Goal: Complete application form

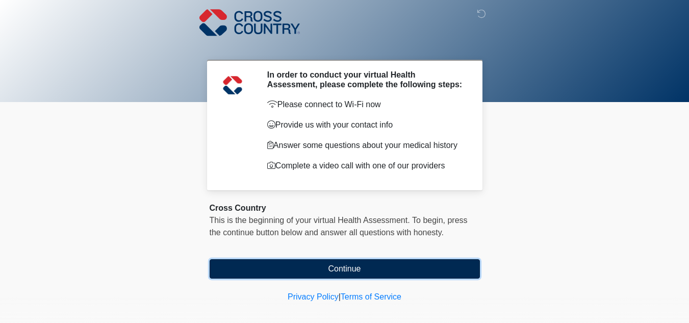
click at [345, 267] on button "Continue" at bounding box center [345, 268] width 270 height 19
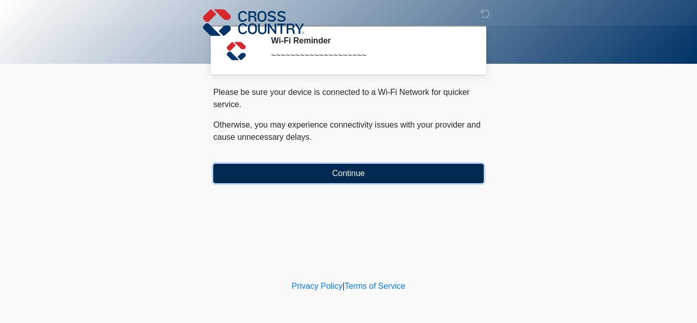
click at [328, 176] on button "Continue" at bounding box center [348, 173] width 270 height 19
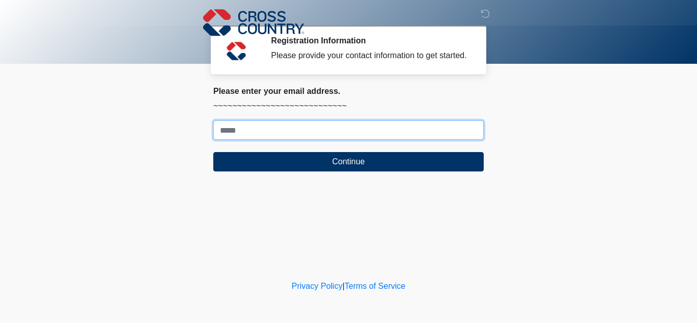
click at [320, 128] on input "Where should we email your response?" at bounding box center [348, 129] width 270 height 19
type input "**********"
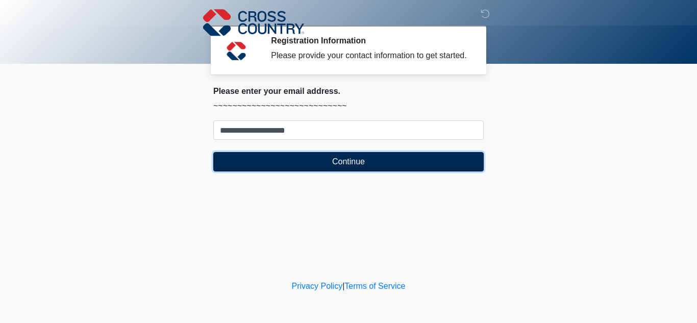
click at [315, 161] on button "Continue" at bounding box center [348, 161] width 270 height 19
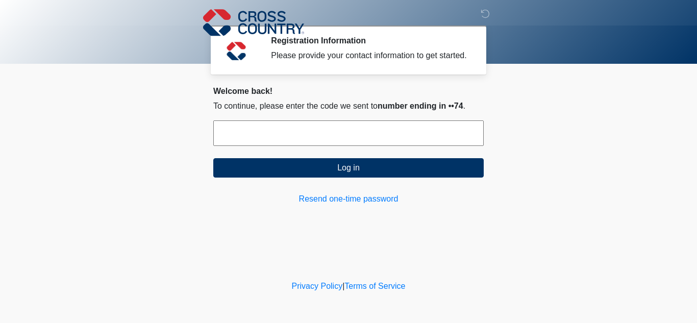
click at [335, 135] on input "text" at bounding box center [348, 133] width 270 height 26
type input "******"
click at [213, 158] on button "Log in" at bounding box center [348, 167] width 270 height 19
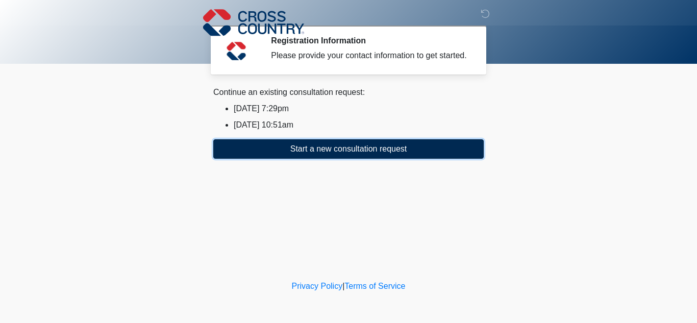
click at [312, 152] on button "Start a new consultation request" at bounding box center [348, 148] width 270 height 19
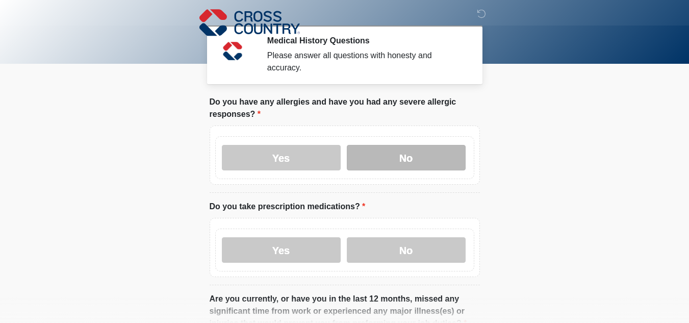
click at [374, 146] on label "No" at bounding box center [406, 158] width 119 height 26
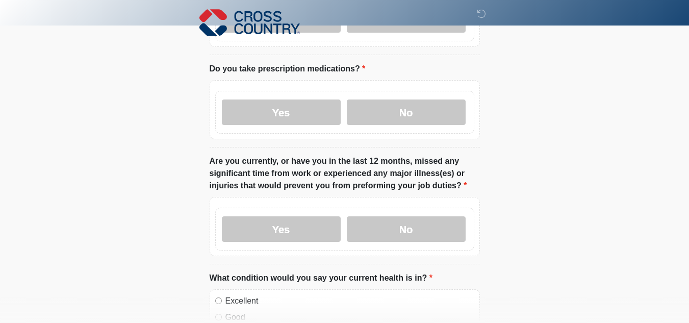
scroll to position [136, 0]
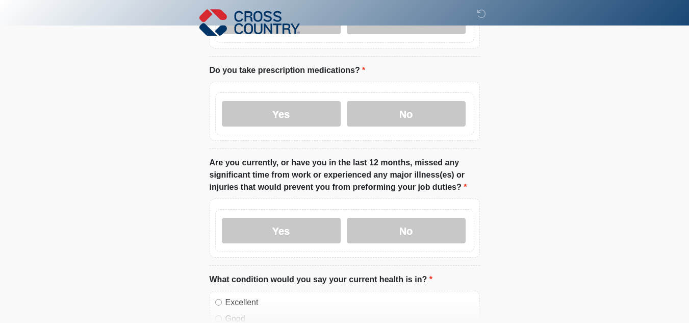
click at [283, 122] on div "Yes No" at bounding box center [344, 113] width 259 height 43
click at [284, 113] on label "Yes" at bounding box center [281, 114] width 119 height 26
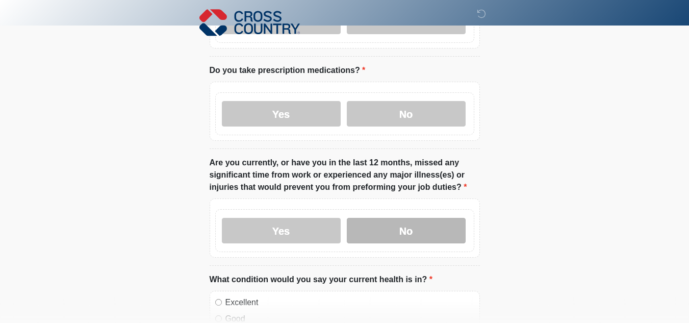
click at [385, 224] on label "No" at bounding box center [406, 231] width 119 height 26
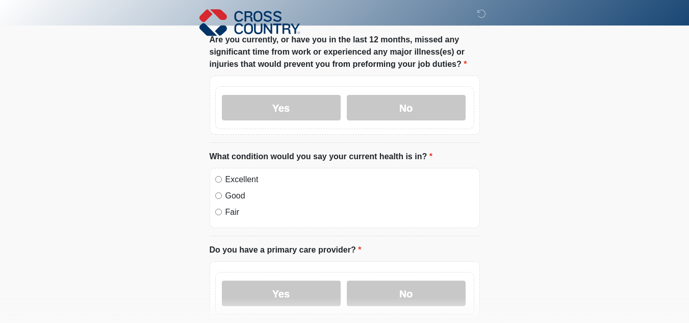
scroll to position [262, 0]
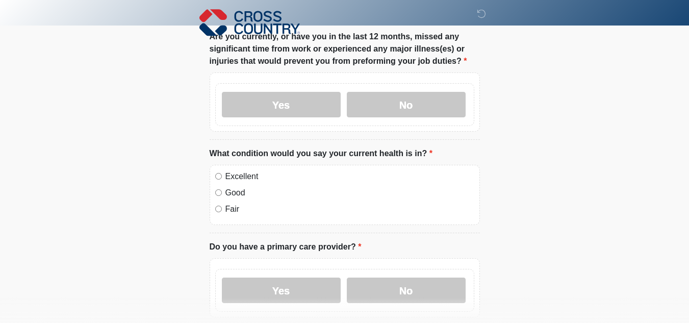
click at [236, 170] on label "Excellent" at bounding box center [349, 176] width 249 height 12
click at [316, 281] on label "Yes" at bounding box center [281, 290] width 119 height 26
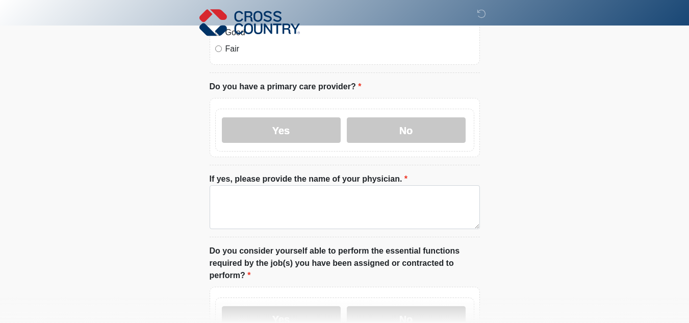
scroll to position [421, 0]
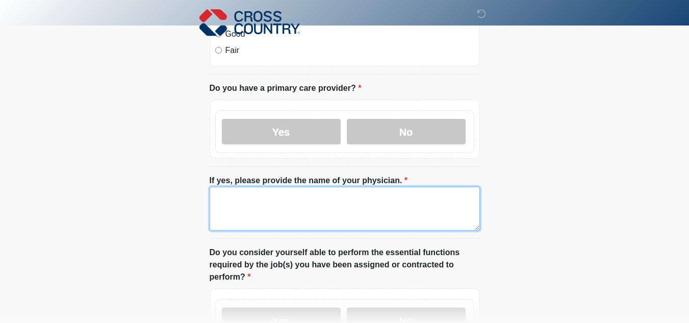
click at [427, 188] on textarea "If yes, please provide the name of your physician." at bounding box center [345, 209] width 270 height 44
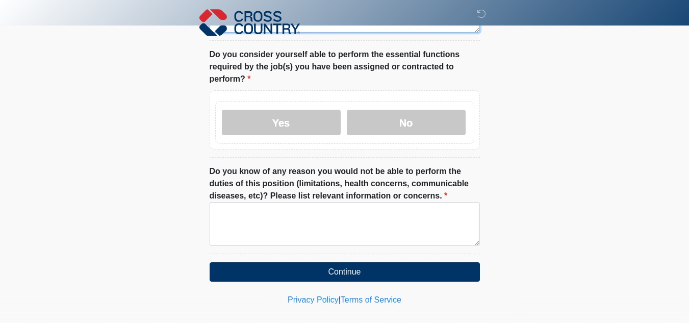
scroll to position [620, 0]
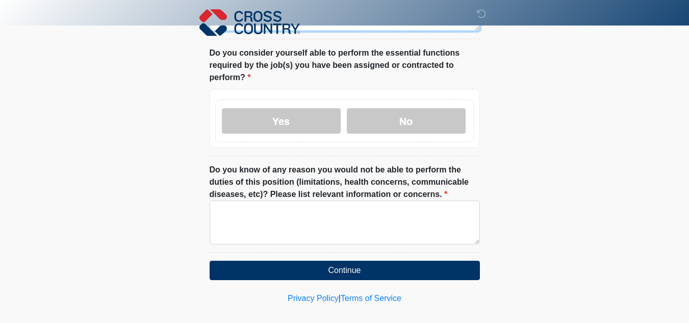
type textarea "******"
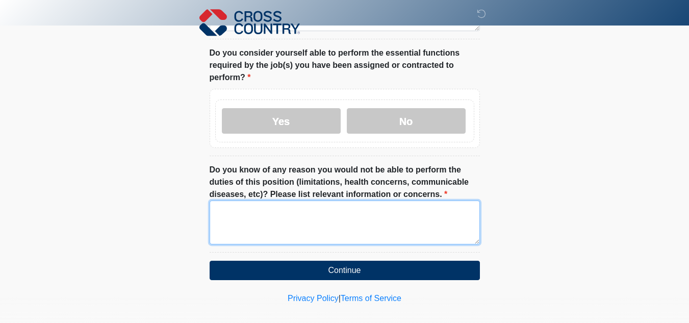
click at [418, 228] on textarea "Do you know of any reason you would not be able to perform the duties of this p…" at bounding box center [345, 222] width 270 height 44
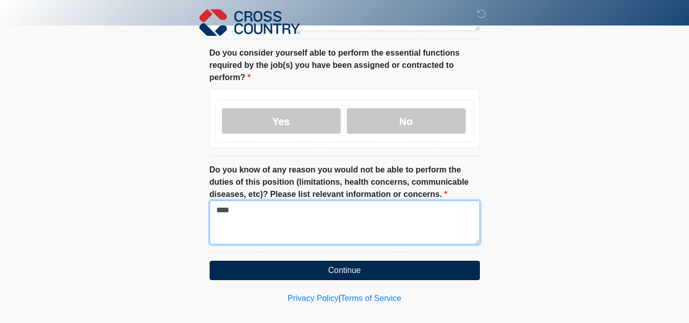
type textarea "****"
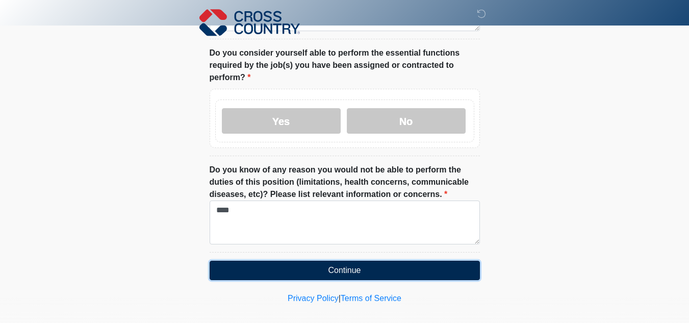
click at [396, 264] on button "Continue" at bounding box center [345, 270] width 270 height 19
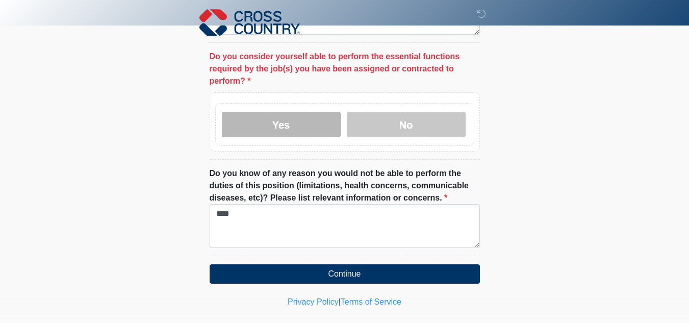
click at [317, 117] on label "Yes" at bounding box center [281, 125] width 119 height 26
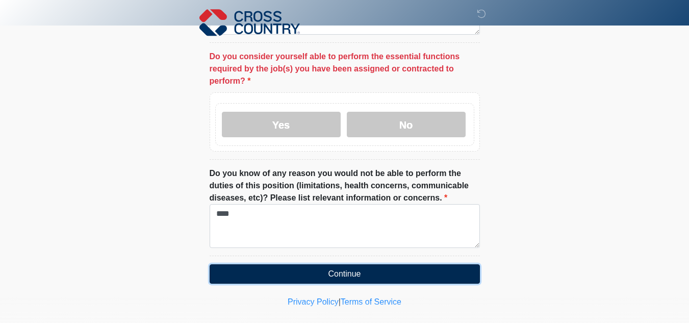
click at [335, 267] on button "Continue" at bounding box center [345, 273] width 270 height 19
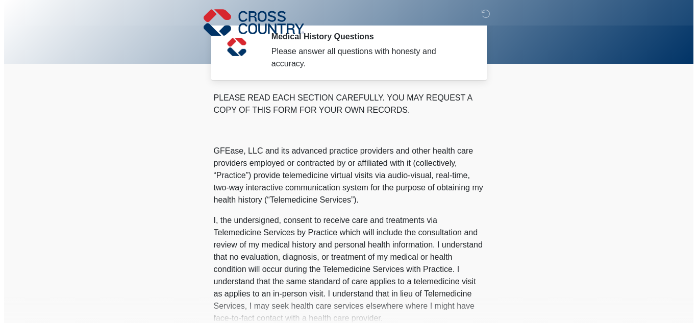
scroll to position [0, 0]
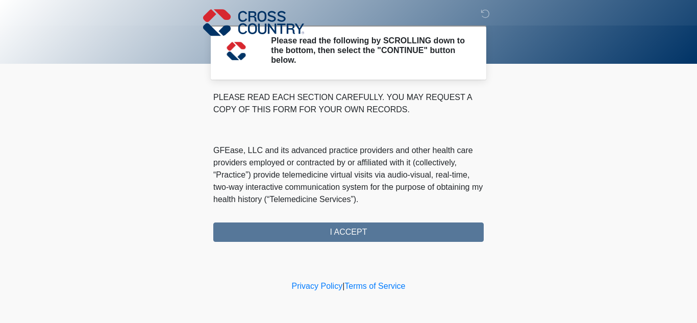
drag, startPoint x: 348, startPoint y: 231, endPoint x: 396, endPoint y: 167, distance: 79.8
click at [384, 184] on div "PLEASE READ EACH SECTION CAREFULLY. YOU MAY REQUEST A COPY OF THIS FORM FOR YOU…" at bounding box center [348, 166] width 270 height 150
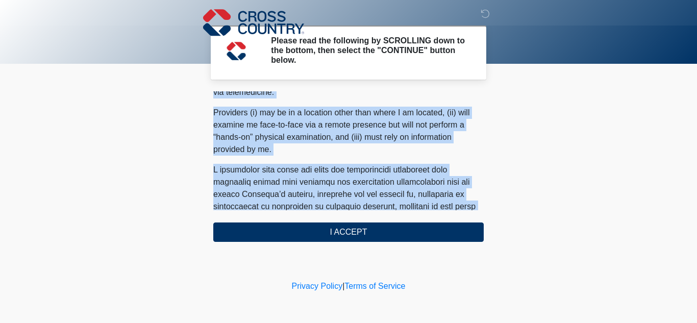
scroll to position [697, 0]
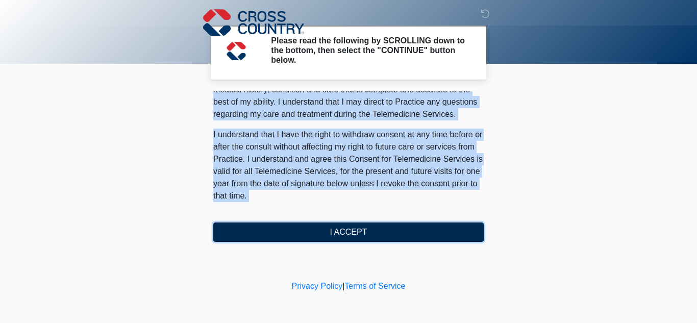
click at [369, 230] on button "I ACCEPT" at bounding box center [348, 231] width 270 height 19
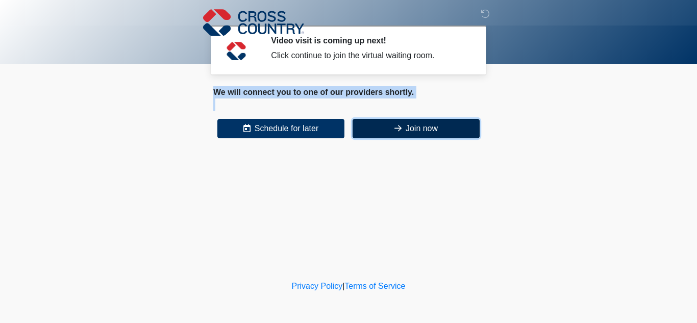
click at [387, 126] on button "Join now" at bounding box center [415, 128] width 127 height 19
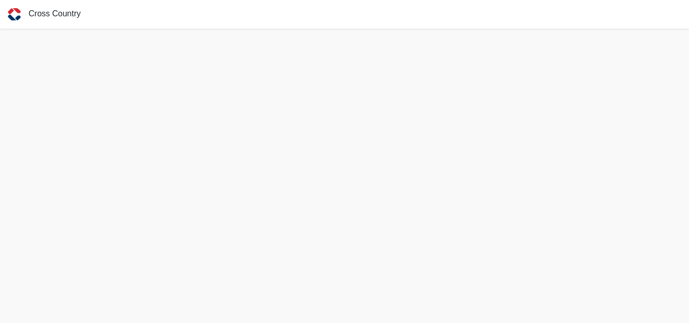
scroll to position [3, 0]
